Goal: Task Accomplishment & Management: Use online tool/utility

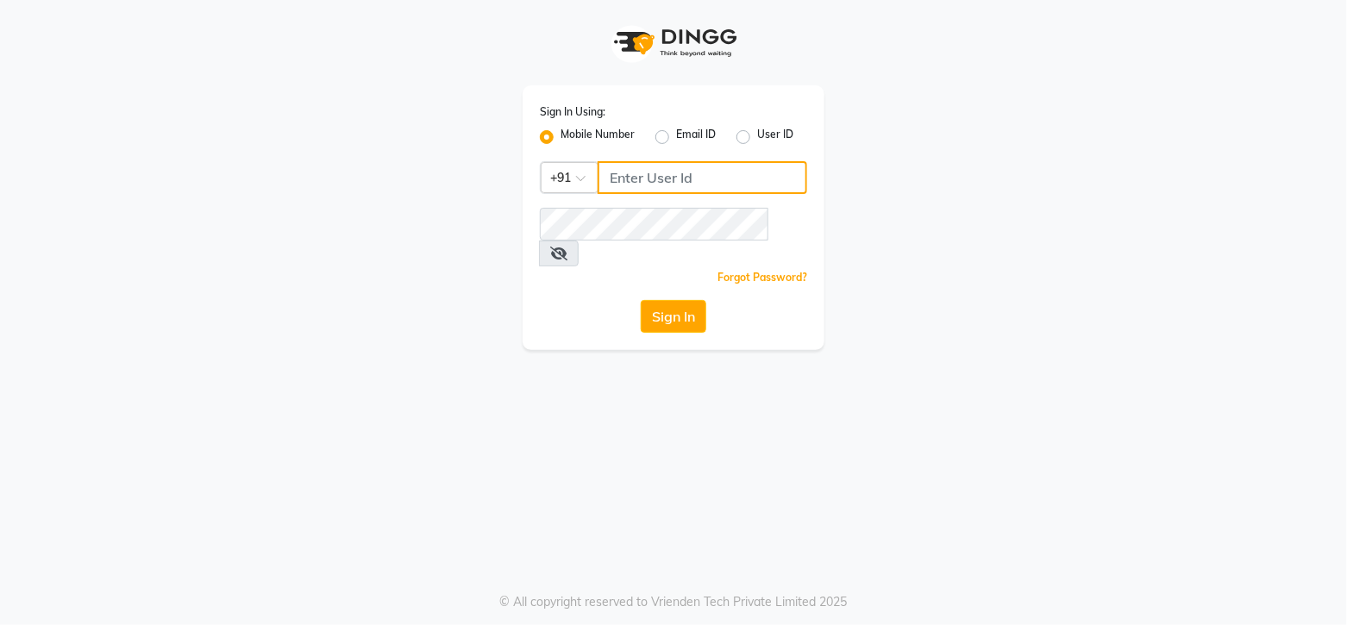
type input "9511763398"
click at [666, 300] on button "Sign In" at bounding box center [674, 316] width 66 height 33
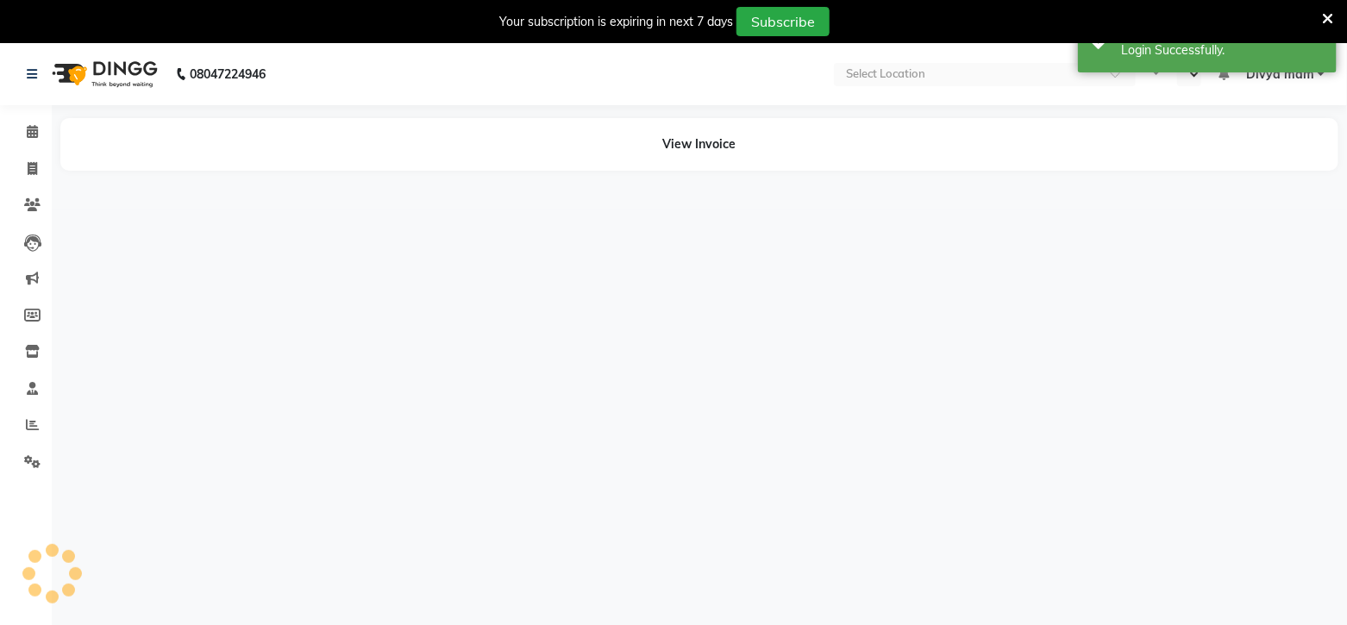
select select "en"
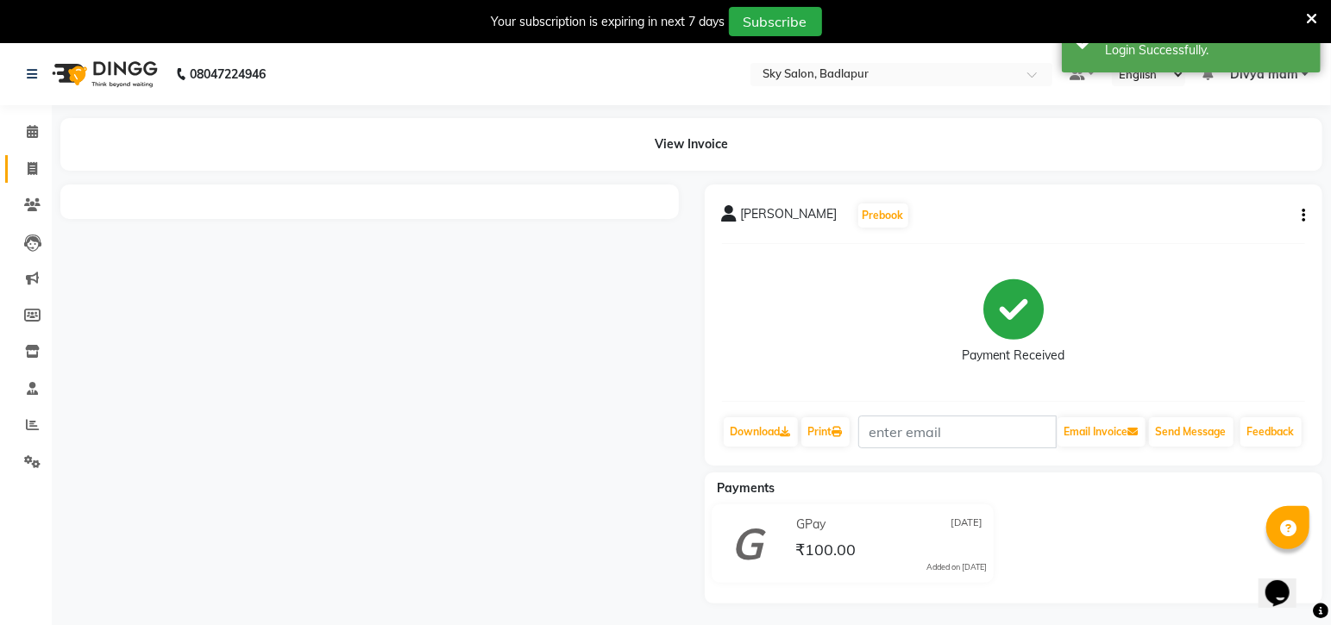
click at [32, 166] on icon at bounding box center [32, 168] width 9 height 13
select select "service"
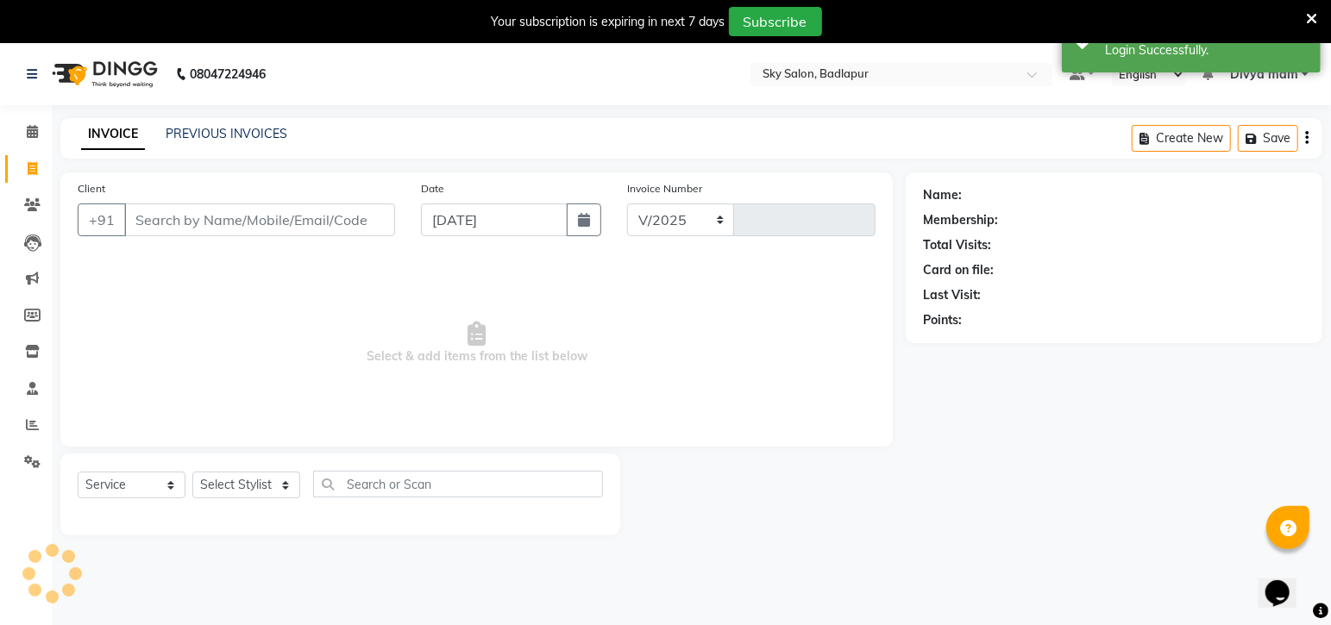
select select "6927"
type input "5027"
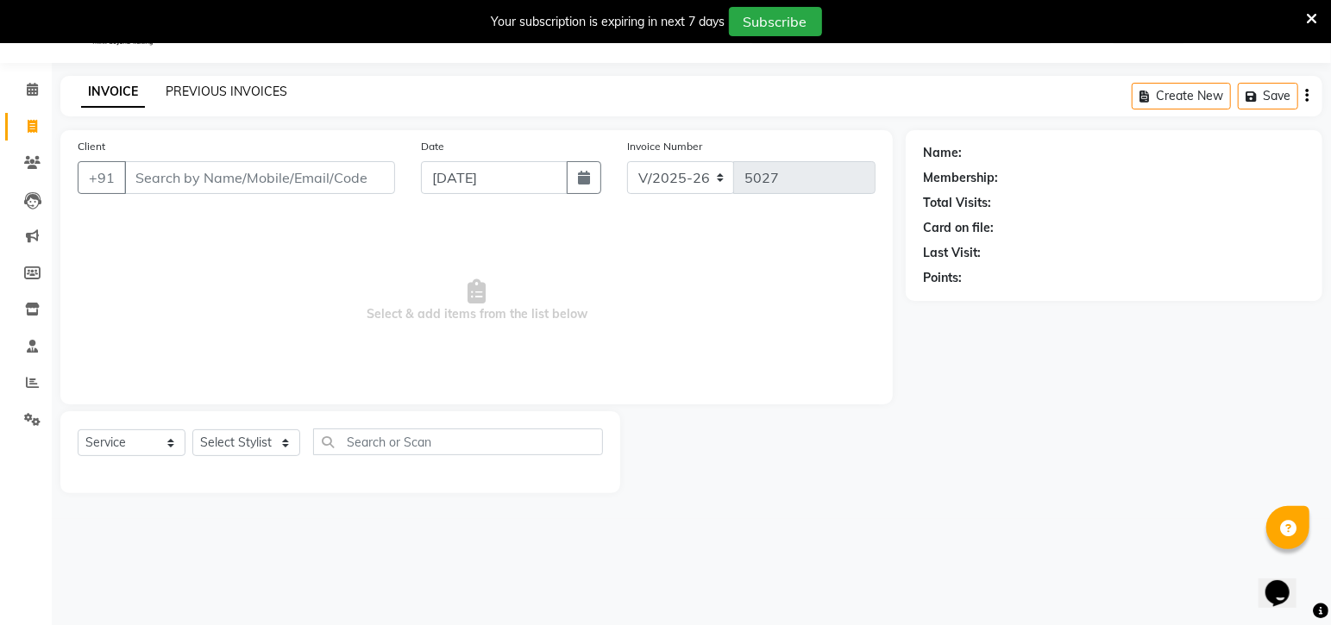
click at [206, 91] on link "PREVIOUS INVOICES" at bounding box center [227, 92] width 122 height 16
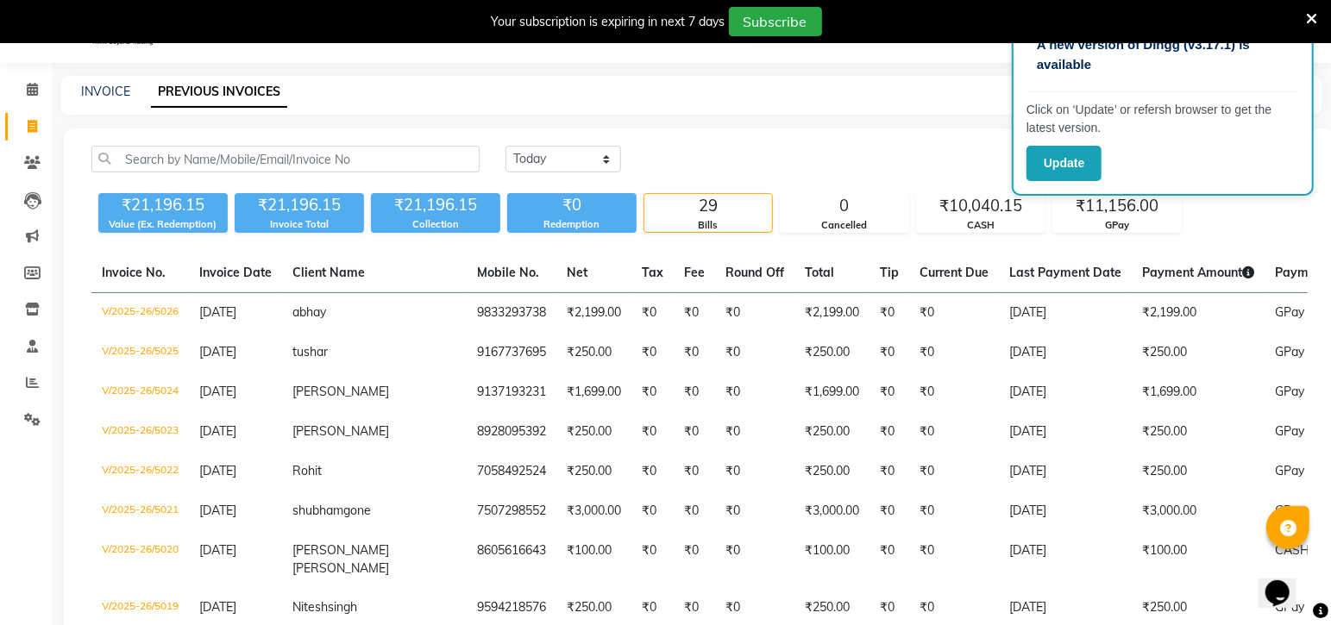
click at [39, 114] on link "Invoice" at bounding box center [25, 127] width 41 height 28
select select "6927"
select select "service"
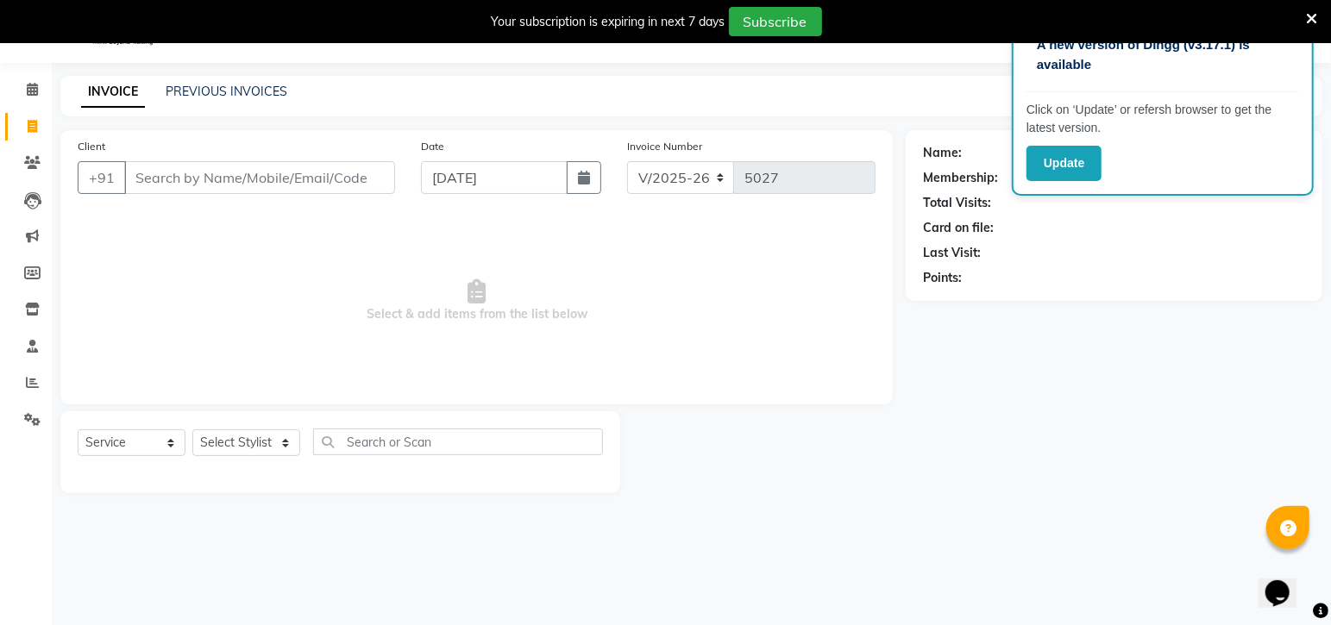
click at [229, 181] on input "Client" at bounding box center [259, 177] width 271 height 33
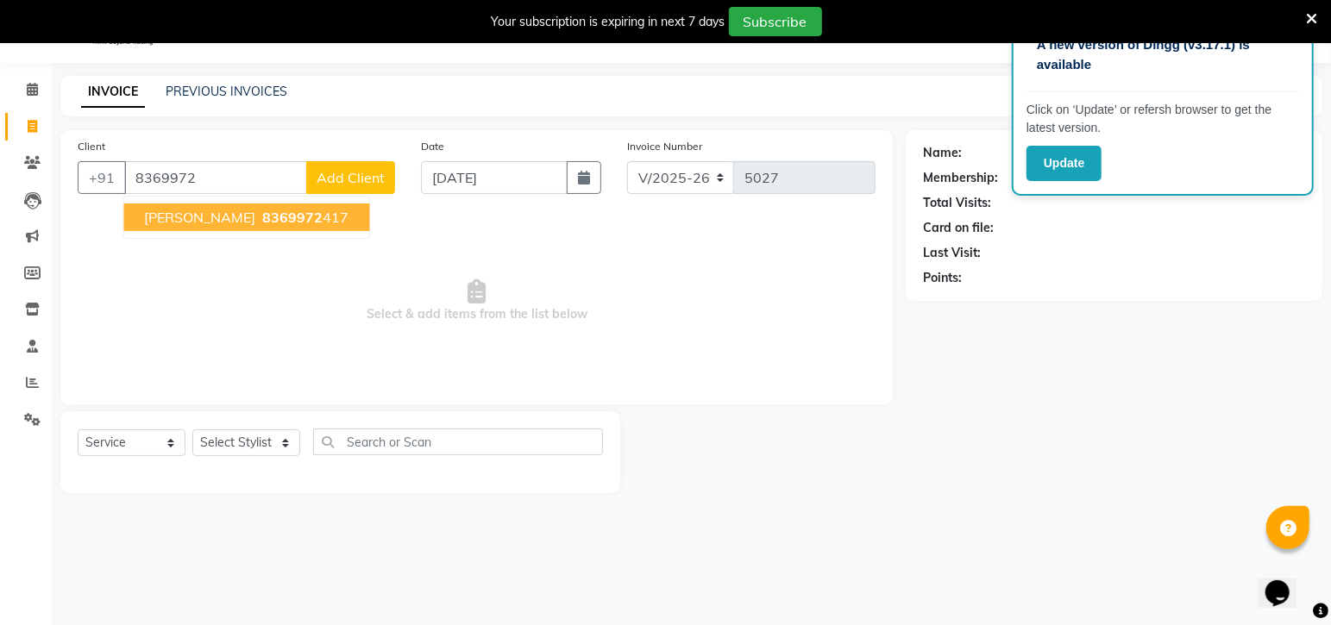
click at [256, 225] on button "[PERSON_NAME] 8369972 417" at bounding box center [247, 218] width 246 height 28
type input "8369972417"
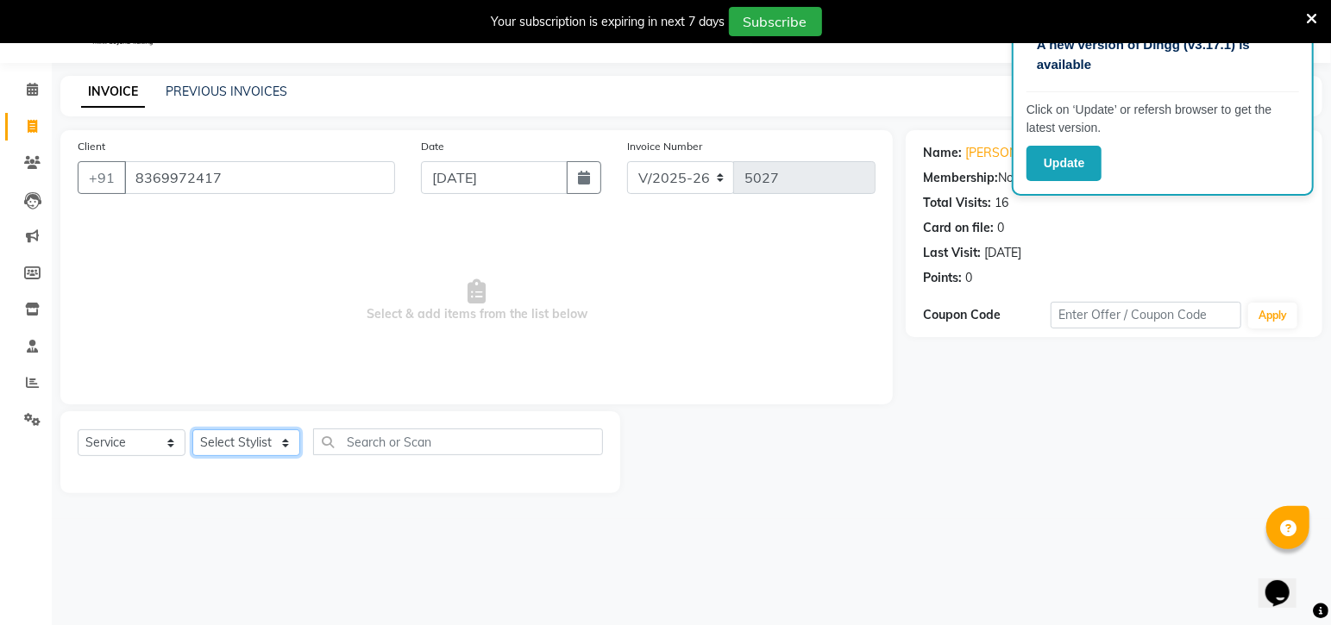
click at [276, 450] on select "Select Stylist [PERSON_NAME] [PERSON_NAME] [PERSON_NAME] [PERSON_NAME] [PERSON_…" at bounding box center [246, 443] width 108 height 27
select select "81048"
click at [192, 430] on select "Select Stylist [PERSON_NAME] [PERSON_NAME] [PERSON_NAME] [PERSON_NAME] [PERSON_…" at bounding box center [246, 443] width 108 height 27
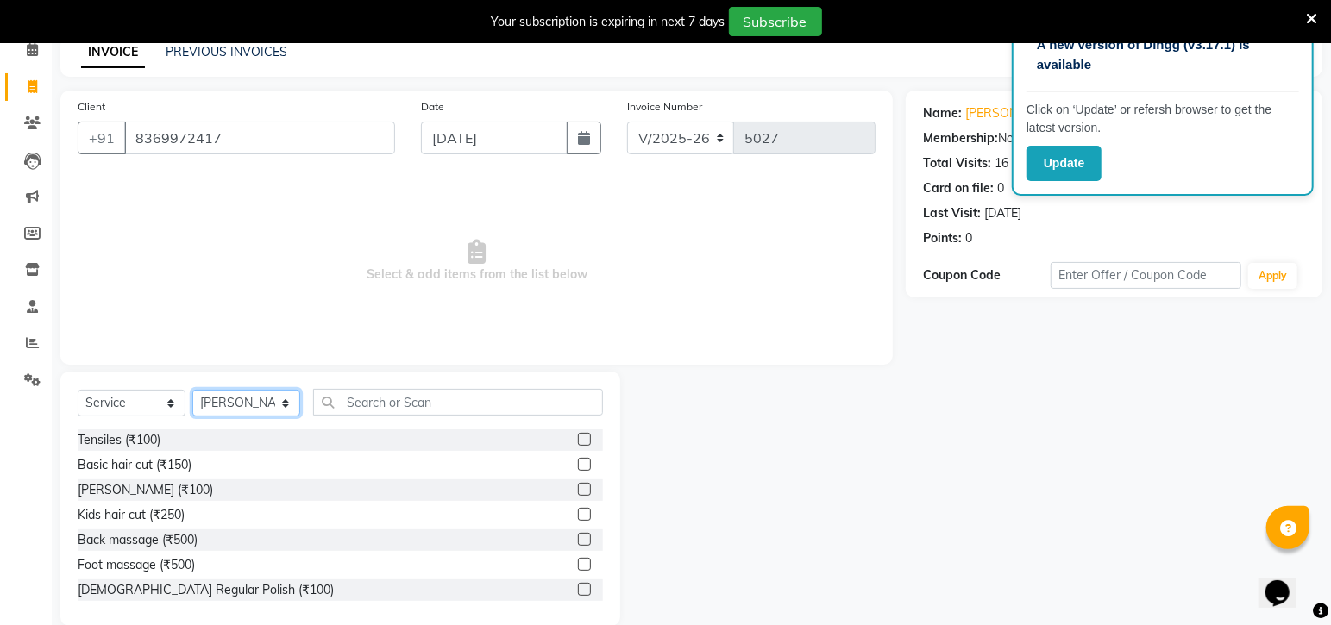
scroll to position [109, 0]
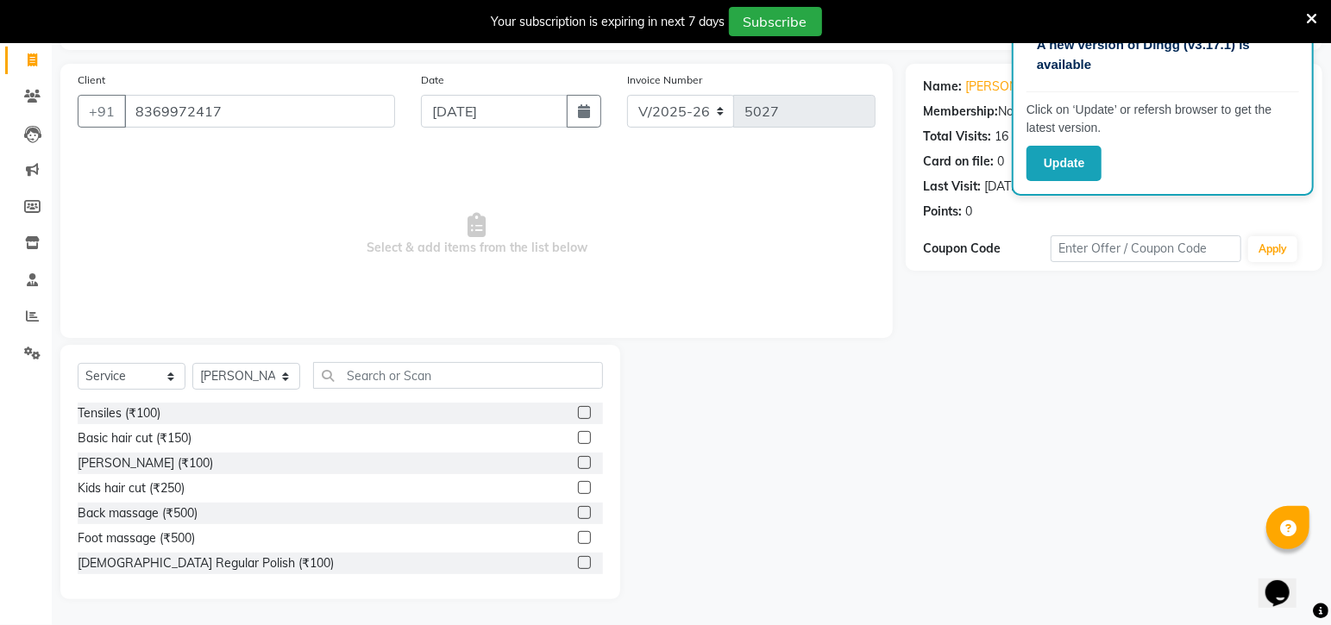
click at [578, 465] on label at bounding box center [584, 462] width 13 height 13
click at [578, 465] on input "checkbox" at bounding box center [583, 463] width 11 height 11
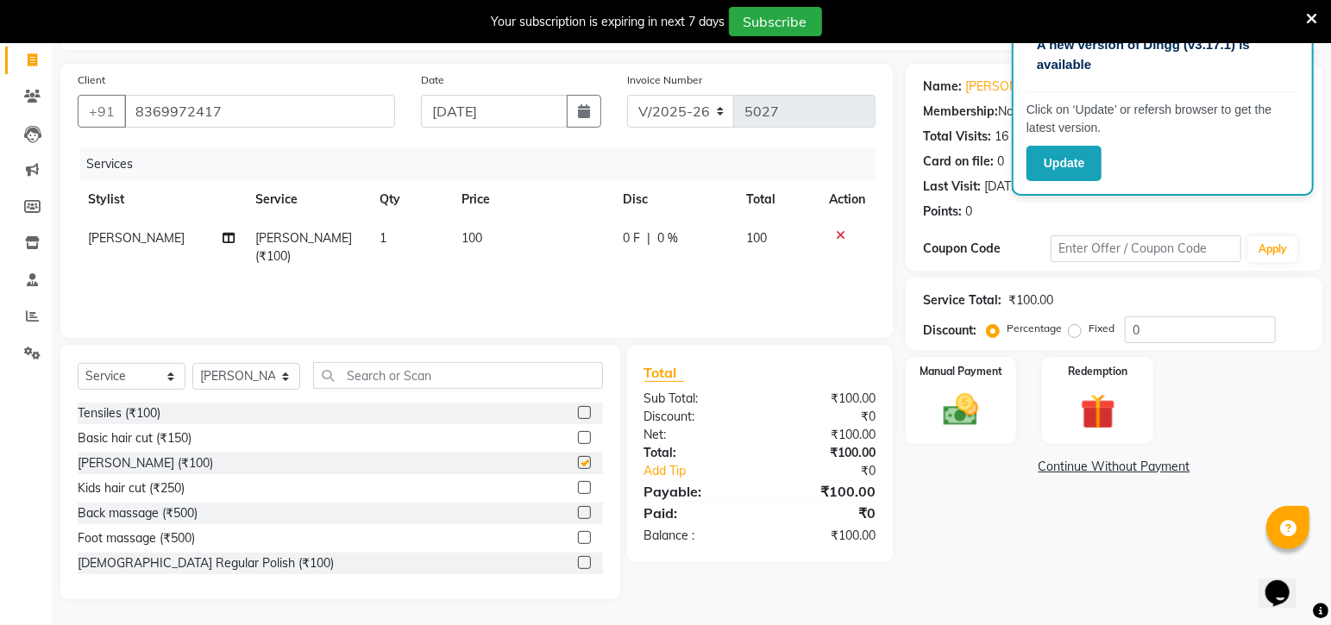
checkbox input "false"
click at [957, 409] on img at bounding box center [961, 411] width 60 height 42
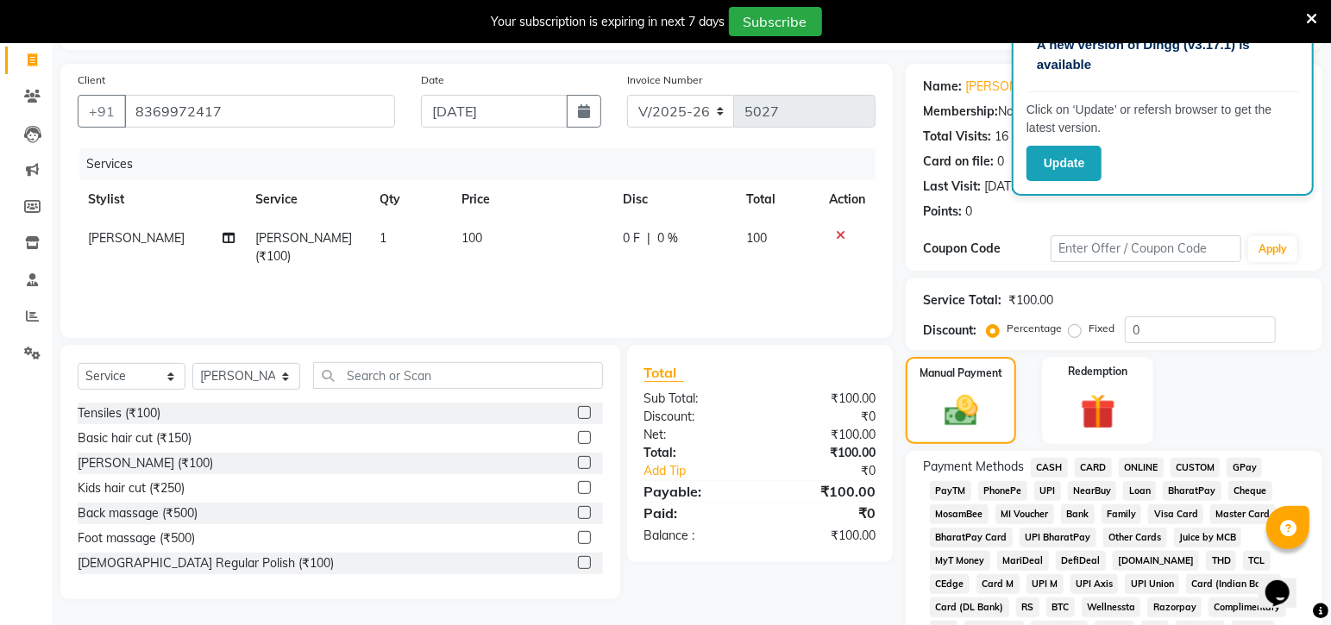
click at [1243, 471] on span "GPay" at bounding box center [1243, 468] width 35 height 20
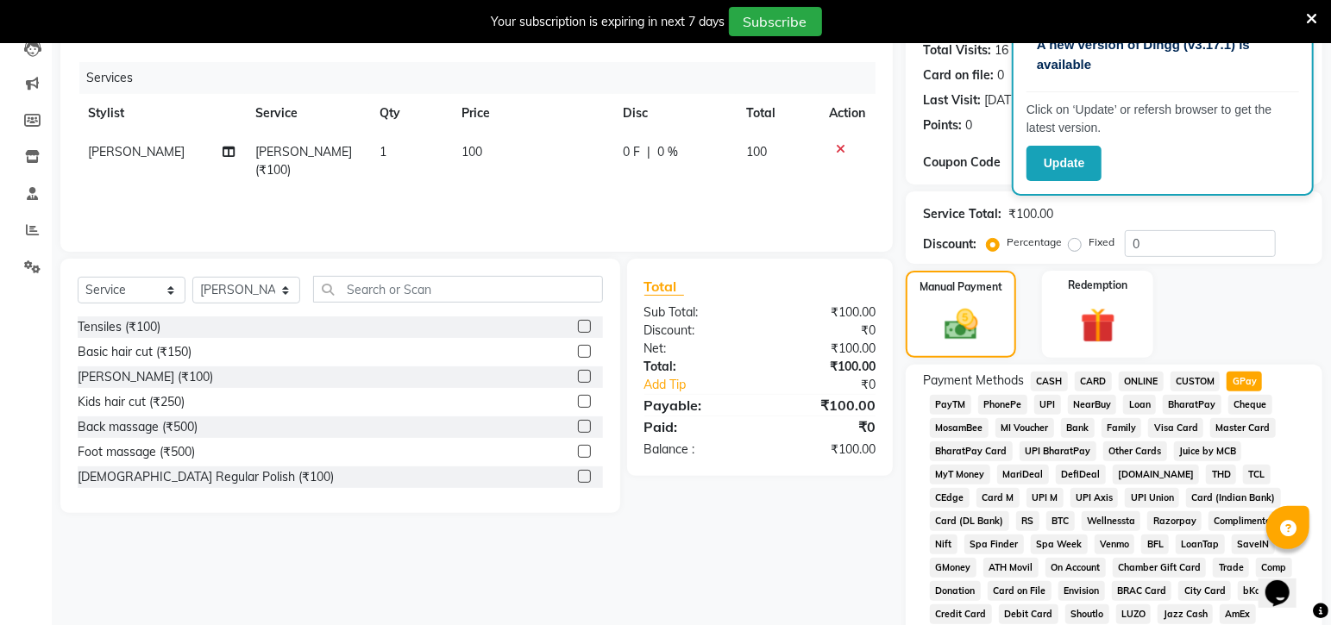
scroll to position [637, 0]
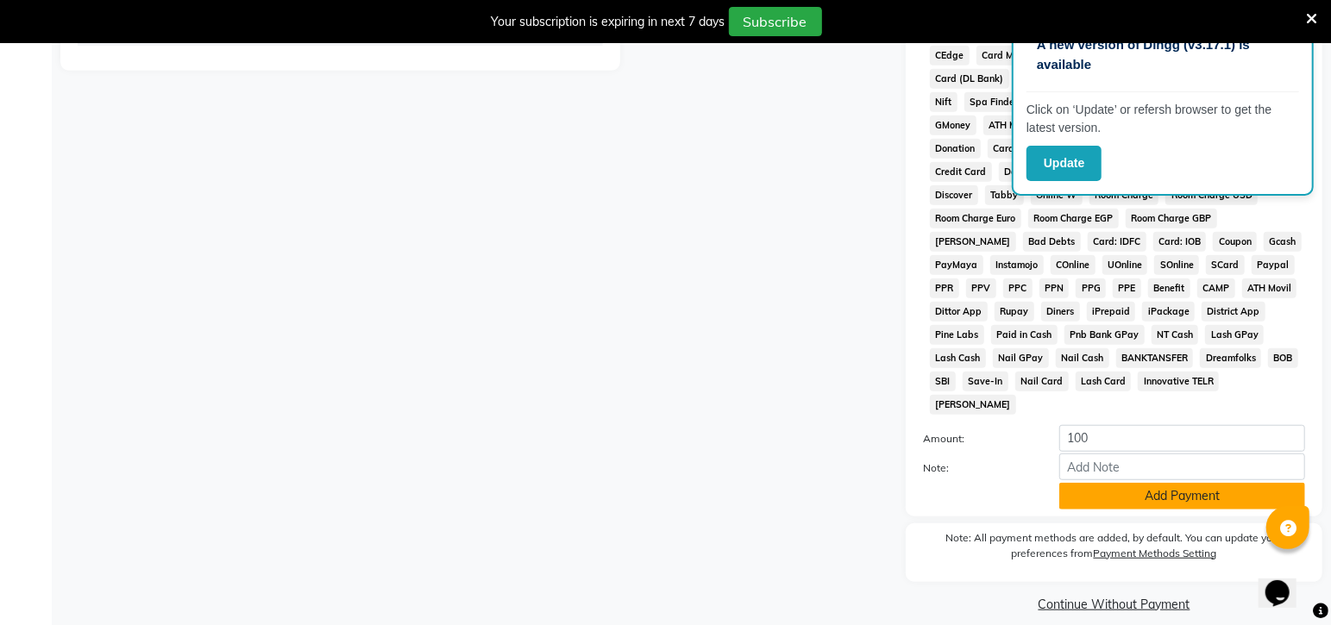
click at [1092, 487] on button "Add Payment" at bounding box center [1182, 496] width 246 height 27
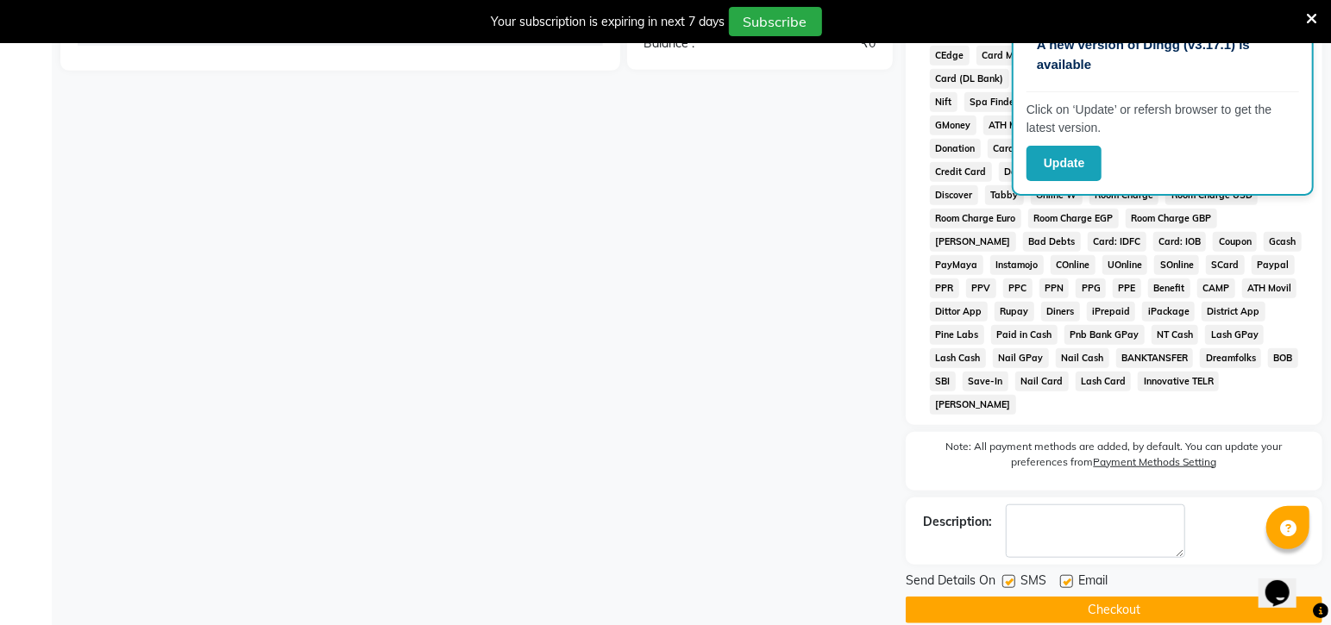
click at [1008, 575] on label at bounding box center [1008, 581] width 13 height 13
click at [1008, 577] on input "checkbox" at bounding box center [1007, 582] width 11 height 11
checkbox input "false"
click at [981, 597] on button "Checkout" at bounding box center [1114, 610] width 417 height 27
